Goal: Navigation & Orientation: Find specific page/section

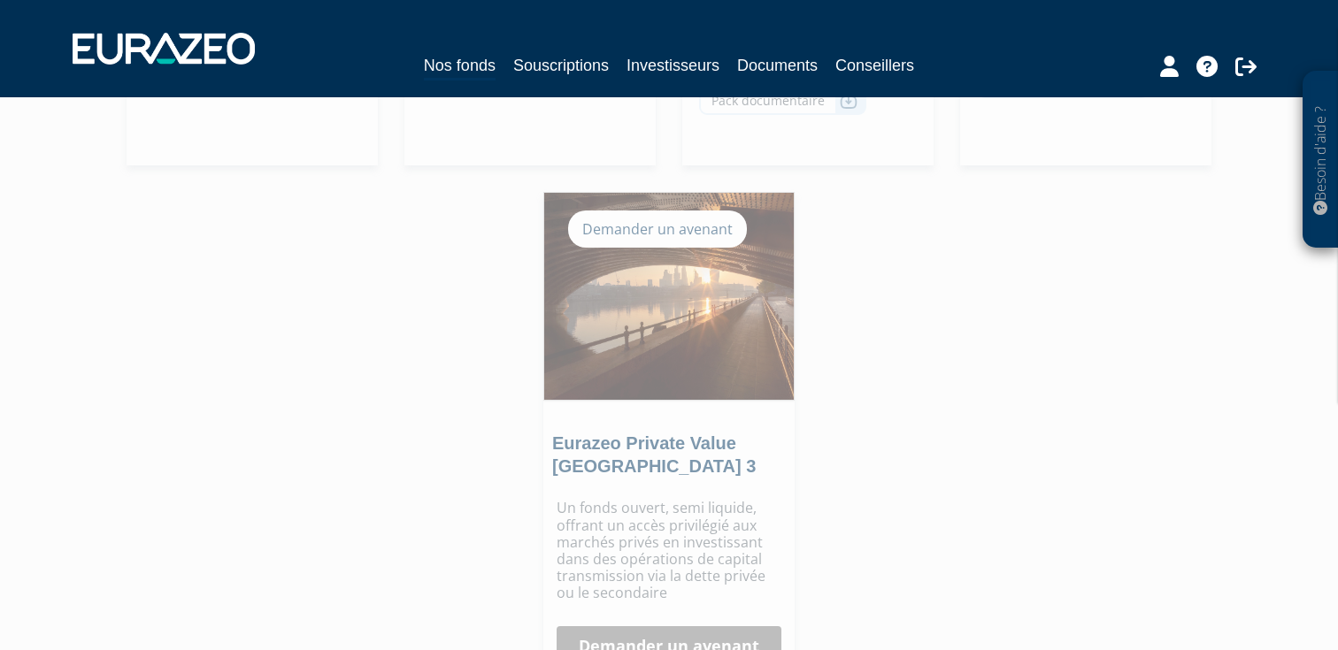
scroll to position [849, 0]
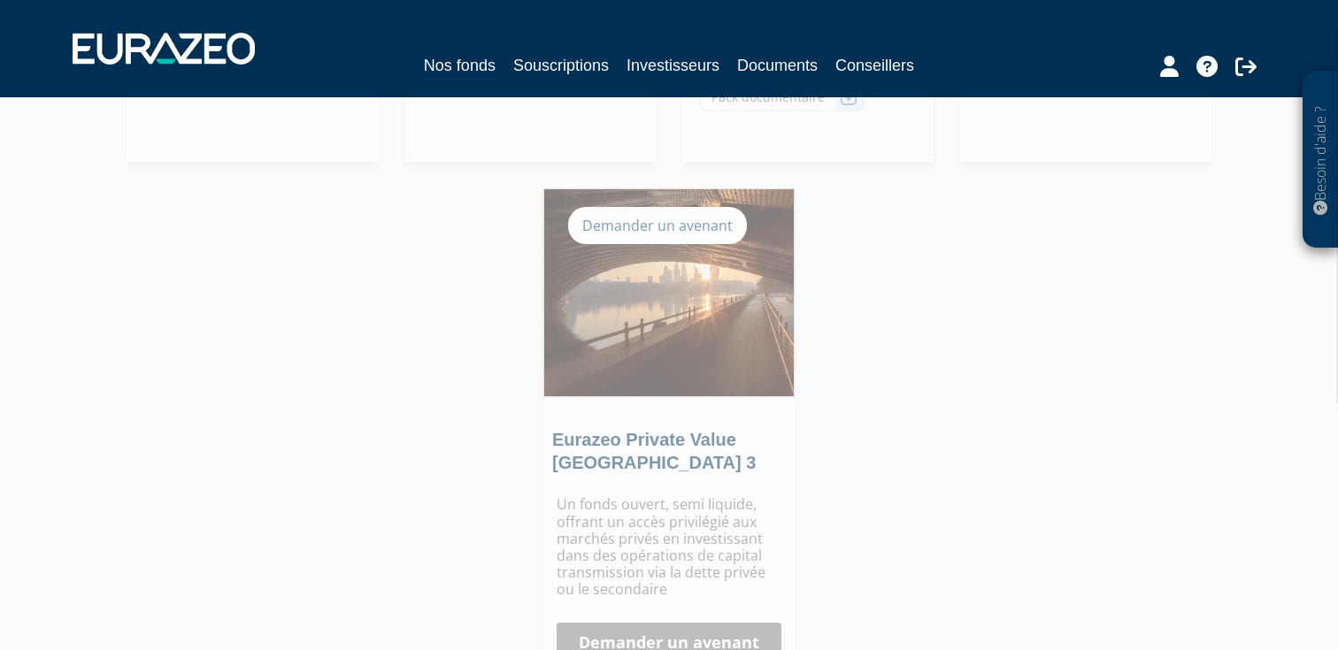
click at [442, 188] on div "Eurazeo Private Value [GEOGRAPHIC_DATA] 3 Demander un avenant [GEOGRAPHIC_DATA]…" at bounding box center [668, 557] width 1111 height 738
click at [344, 35] on div "Nos fonds Souscriptions Investisseurs Documents Conseillers" at bounding box center [669, 48] width 1220 height 65
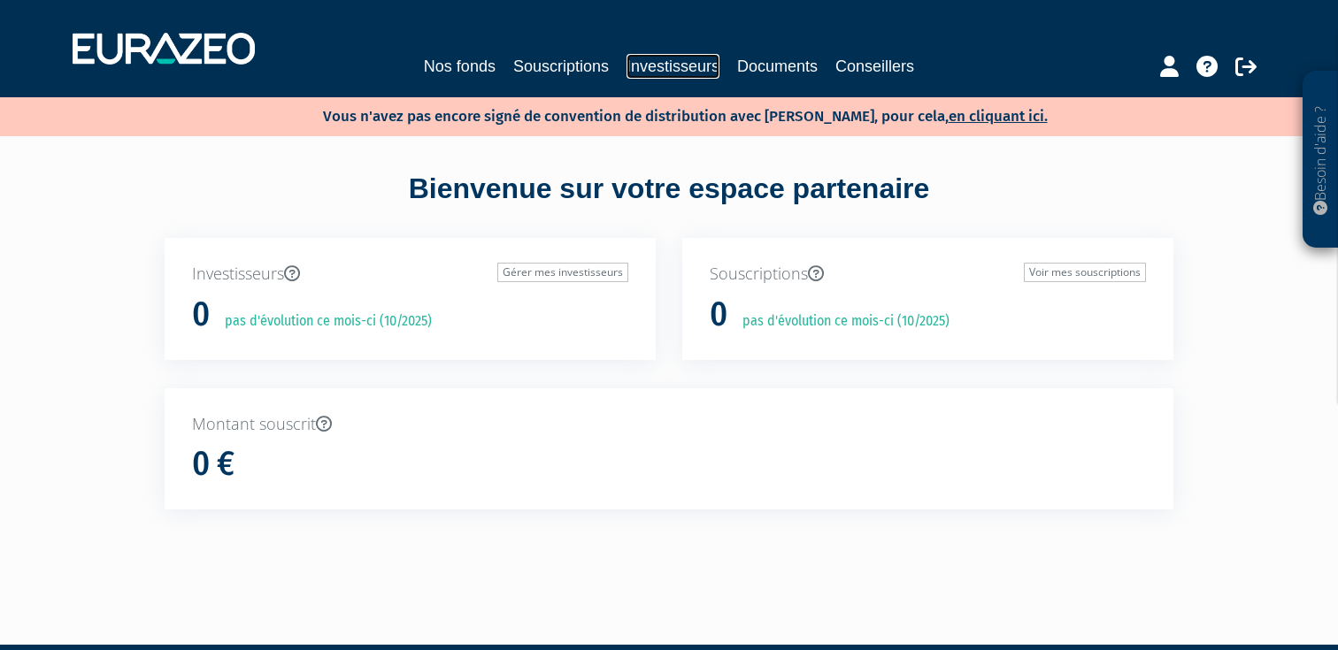
click at [656, 59] on link "Investisseurs" at bounding box center [672, 66] width 93 height 25
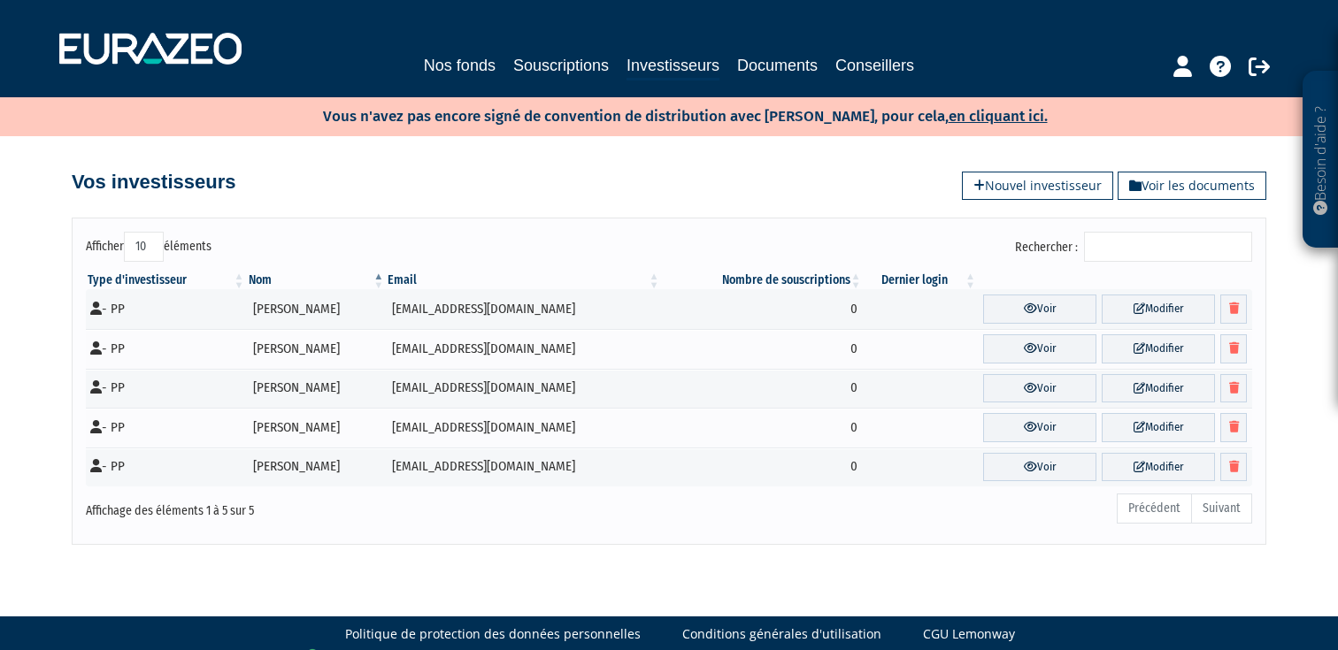
click at [467, 185] on div "Vos investisseurs Voir les documents Nouvel investisseur" at bounding box center [669, 173] width 1195 height 39
